Goal: Task Accomplishment & Management: Manage account settings

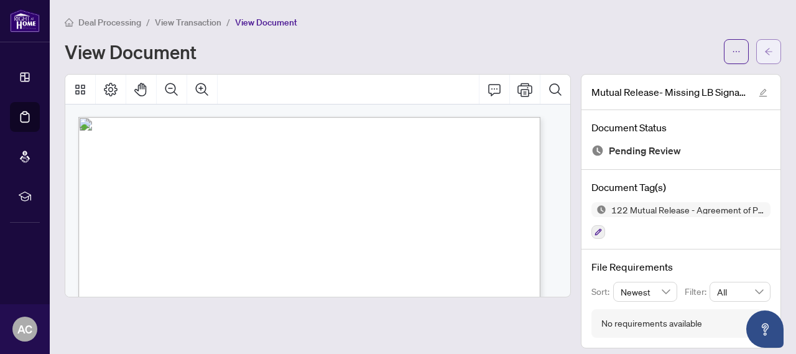
click at [764, 49] on icon "arrow-left" at bounding box center [768, 51] width 9 height 9
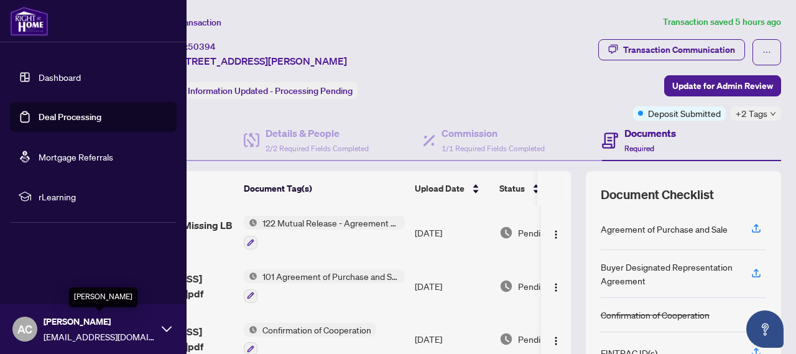
click at [149, 324] on span "[PERSON_NAME]" at bounding box center [100, 321] width 112 height 14
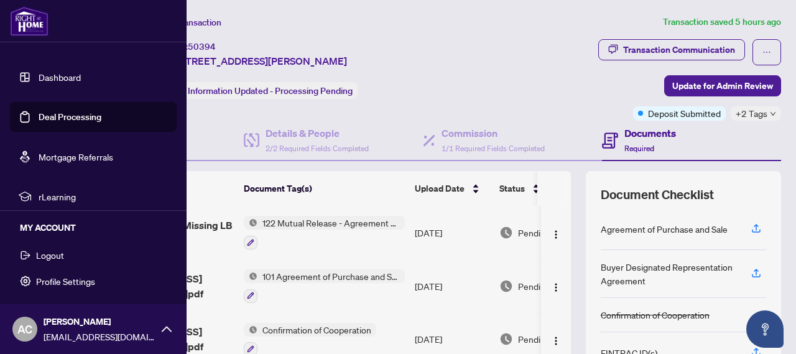
click at [45, 255] on span "Logout" at bounding box center [50, 255] width 28 height 20
